Goal: Navigation & Orientation: Find specific page/section

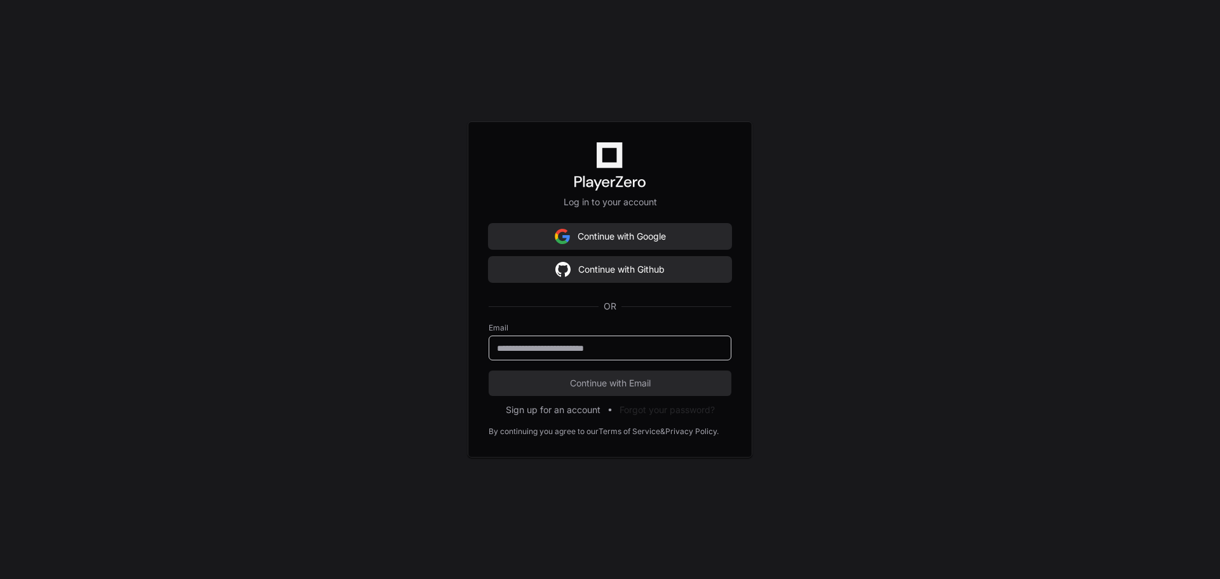
click at [581, 348] on input "email" at bounding box center [610, 348] width 226 height 13
type input "**********"
click at [604, 386] on span "Continue with Email" at bounding box center [610, 383] width 243 height 13
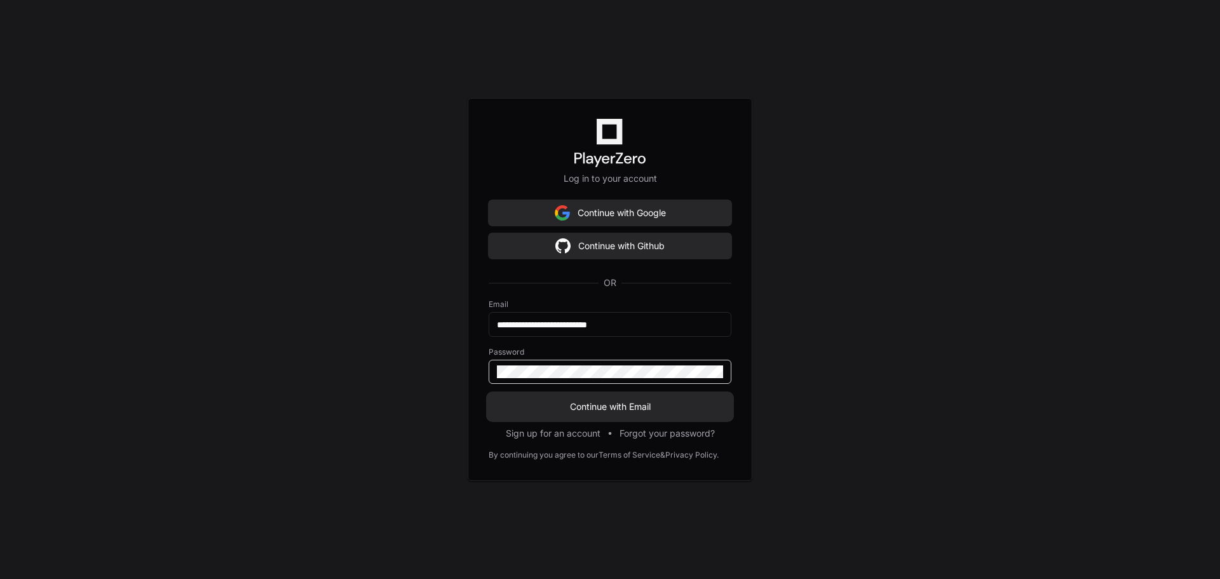
click at [633, 404] on span "Continue with Email" at bounding box center [610, 406] width 243 height 13
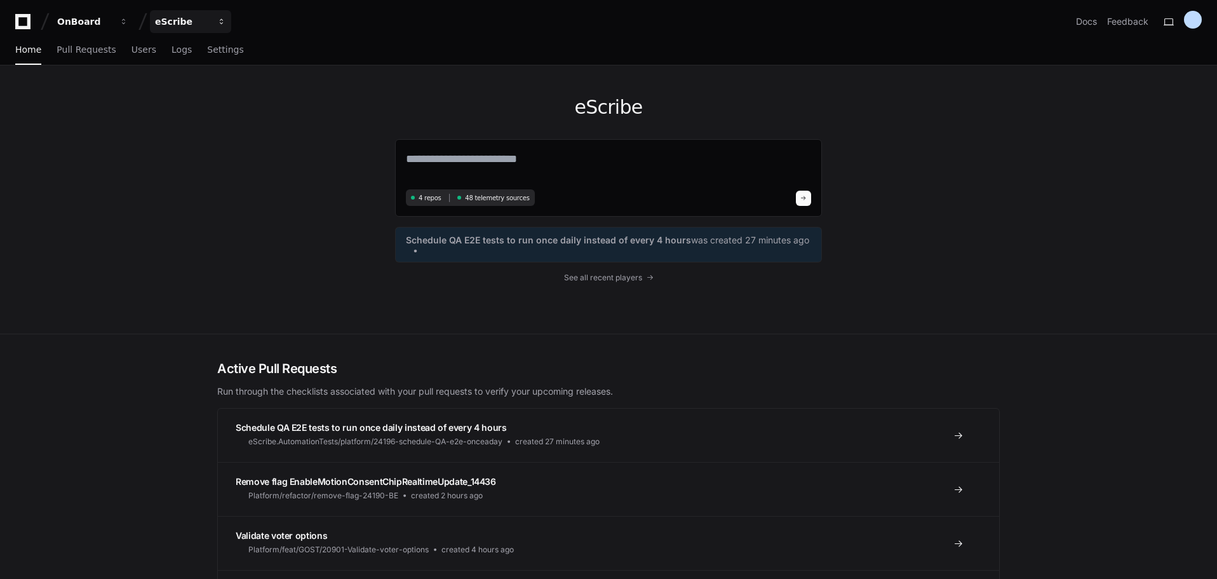
click at [203, 20] on div "eScribe" at bounding box center [182, 21] width 55 height 13
click at [67, 48] on span "Pull Requests" at bounding box center [86, 50] width 59 height 8
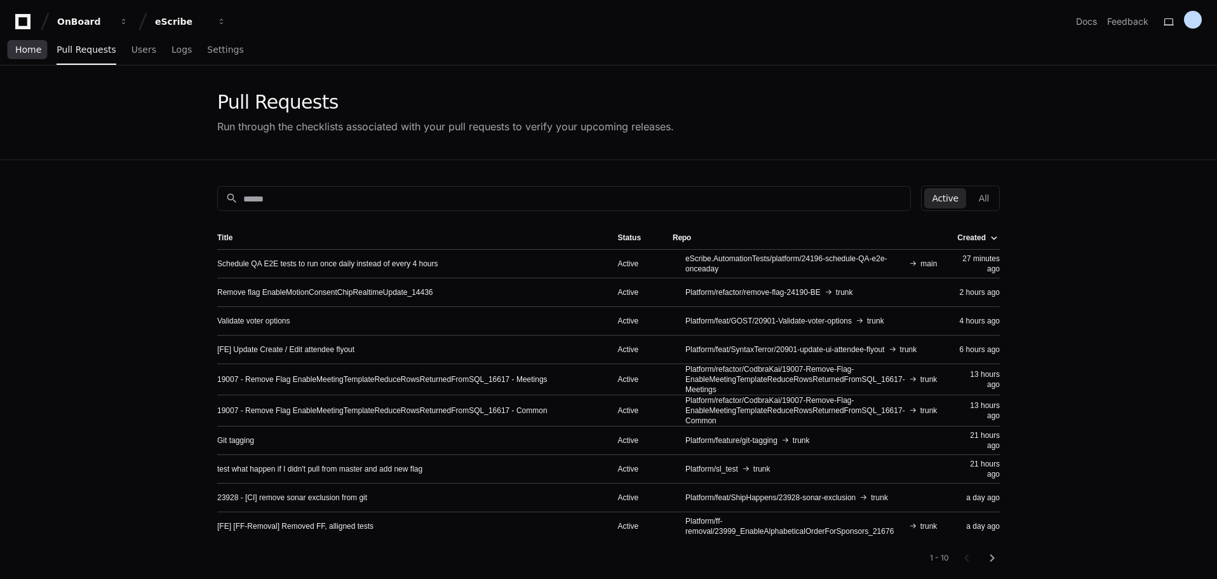
click at [21, 48] on span "Home" at bounding box center [28, 50] width 26 height 8
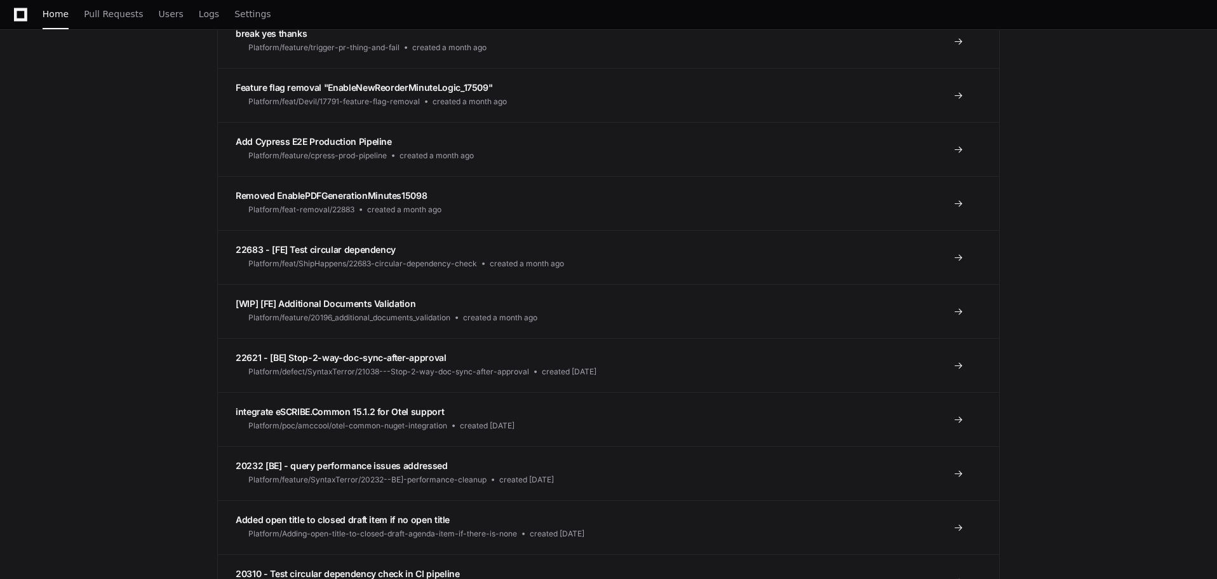
drag, startPoint x: 108, startPoint y: 299, endPoint x: 109, endPoint y: 280, distance: 19.7
